Goal: Entertainment & Leisure: Consume media (video, audio)

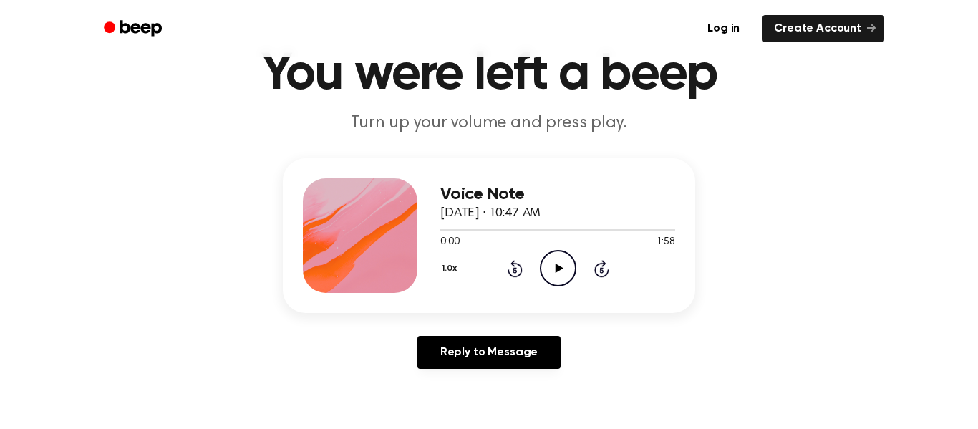
scroll to position [73, 0]
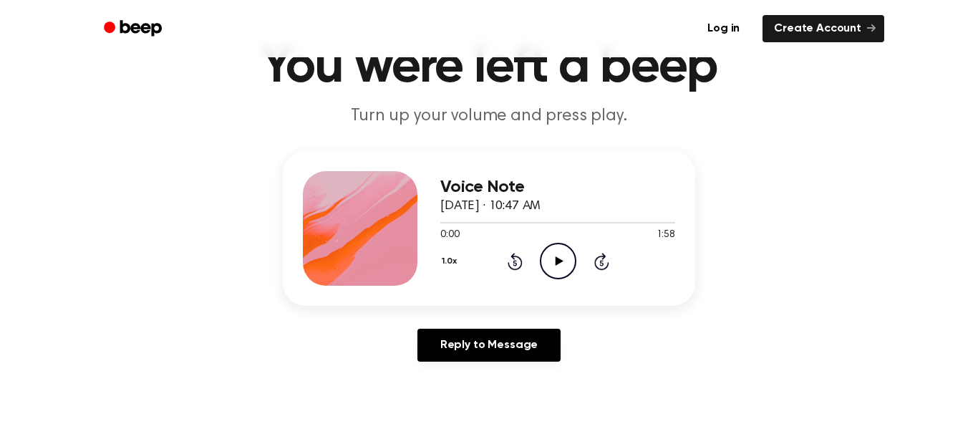
click at [554, 265] on icon "Play Audio" at bounding box center [558, 261] width 37 height 37
click at [553, 262] on icon "Pause Audio" at bounding box center [558, 261] width 37 height 37
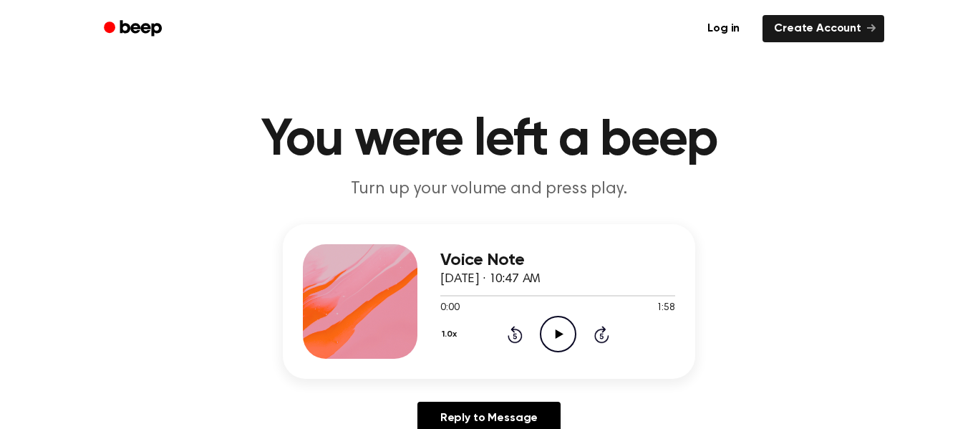
click at [548, 342] on icon "Play Audio" at bounding box center [558, 334] width 37 height 37
click at [556, 336] on icon at bounding box center [558, 333] width 6 height 9
click at [566, 331] on icon "Play Audio" at bounding box center [558, 334] width 37 height 37
click at [555, 334] on icon at bounding box center [558, 333] width 6 height 9
drag, startPoint x: 509, startPoint y: 296, endPoint x: 397, endPoint y: 298, distance: 112.4
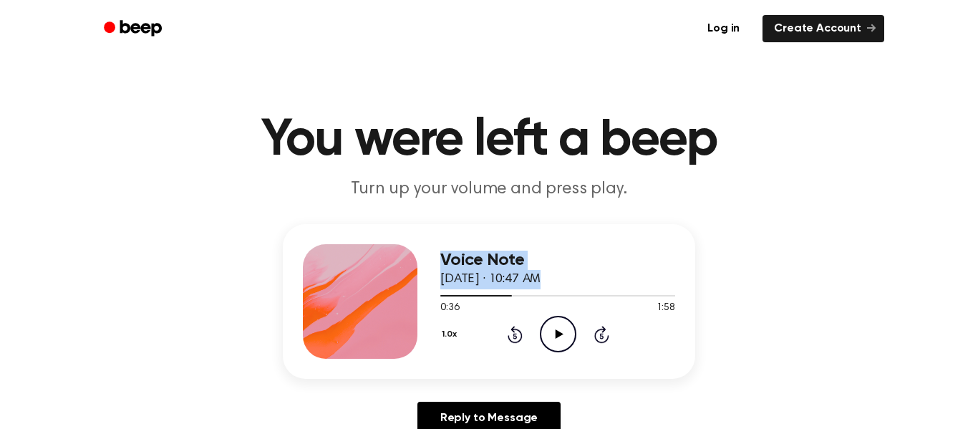
click at [397, 298] on div "Voice Note October 2, 2025 · 10:47 AM 0:36 1:58 Your browser does not support t…" at bounding box center [489, 301] width 412 height 155
click at [503, 298] on span at bounding box center [505, 295] width 11 height 11
click at [519, 331] on icon at bounding box center [515, 334] width 15 height 17
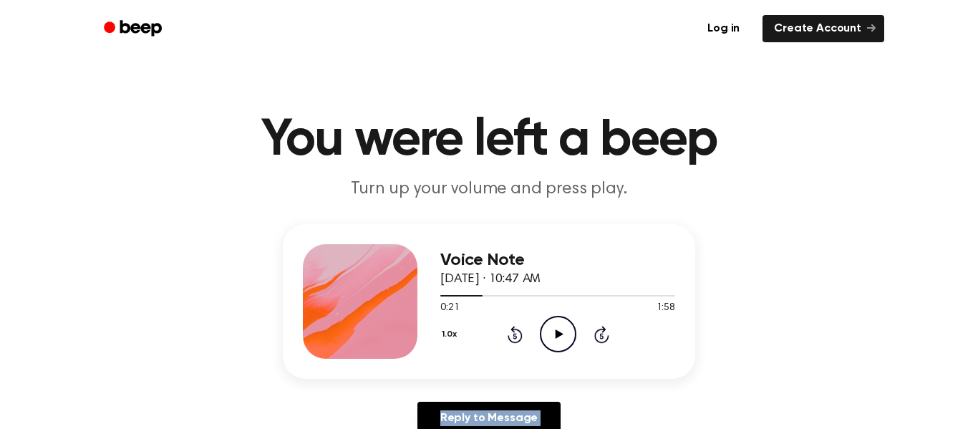
click at [519, 331] on icon at bounding box center [515, 334] width 15 height 17
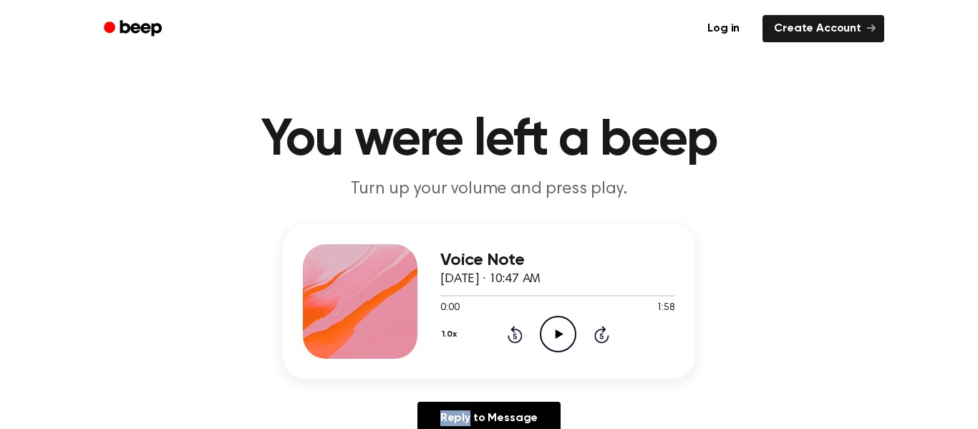
click at [519, 331] on icon at bounding box center [515, 334] width 15 height 17
click at [560, 333] on icon at bounding box center [559, 333] width 8 height 9
click at [544, 333] on icon "Pause Audio" at bounding box center [558, 334] width 37 height 37
click at [554, 336] on icon "Play Audio" at bounding box center [558, 334] width 37 height 37
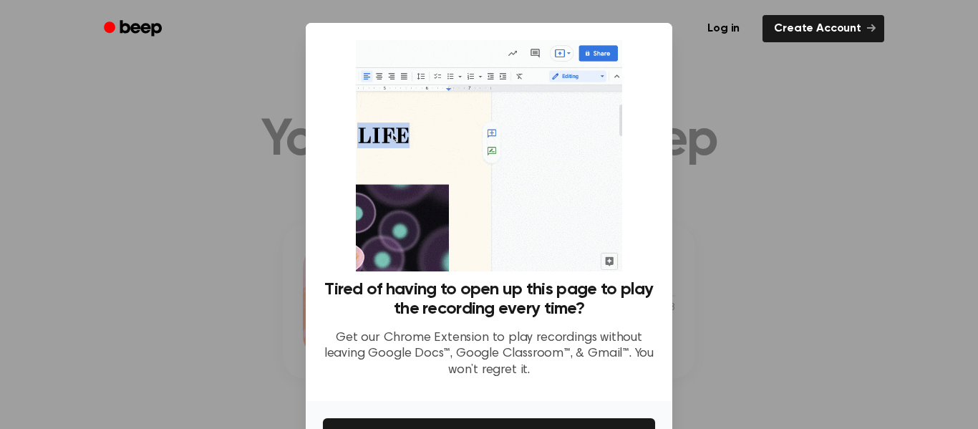
click at [816, 178] on div at bounding box center [489, 214] width 978 height 429
